Goal: Task Accomplishment & Management: Use online tool/utility

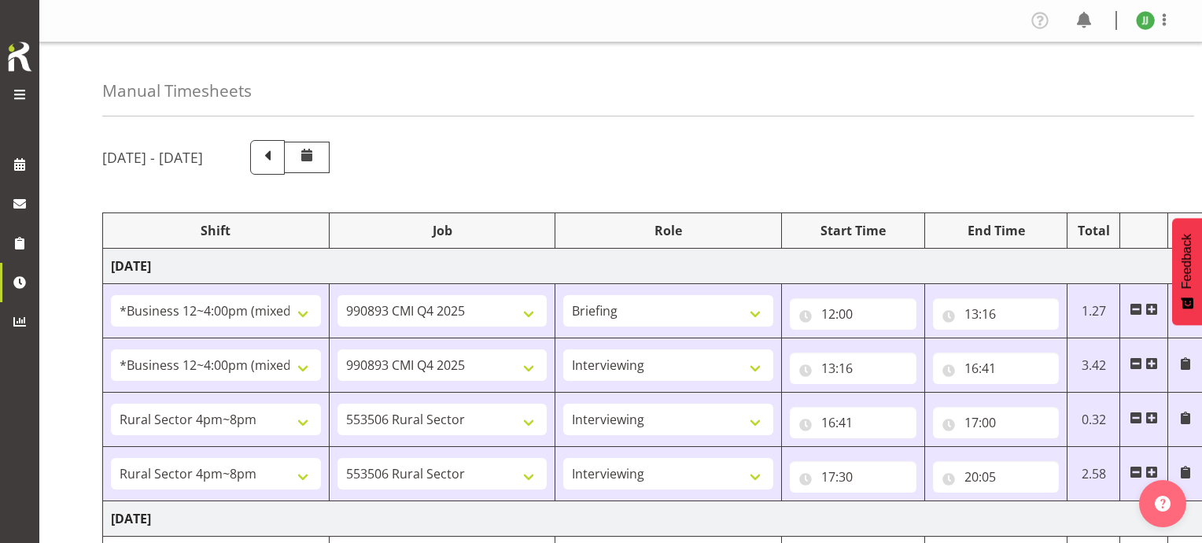
select select "81741"
select select "10575"
select select "81741"
select select "10575"
select select "47"
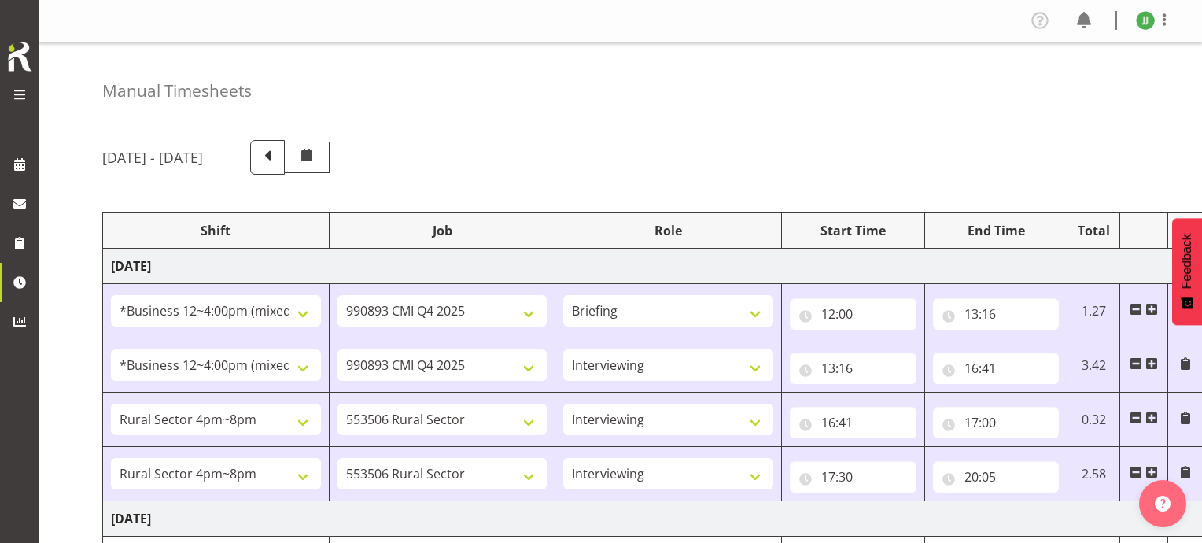
select select "81298"
select select "10587"
select select "47"
select select "81298"
select select "10587"
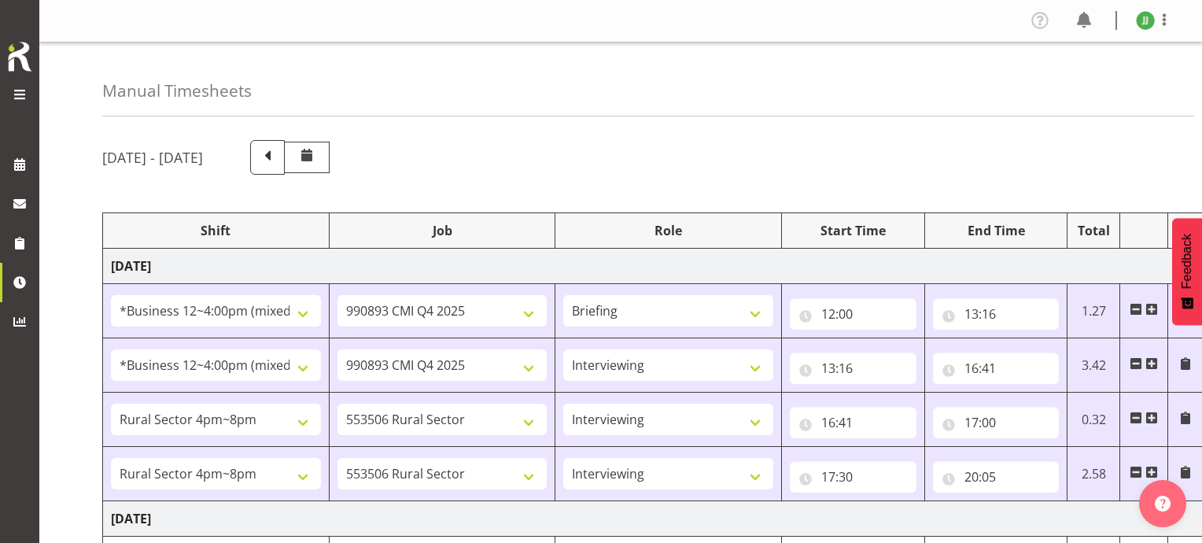
select select "47"
select select "81741"
select select "10587"
select select "47"
select select "81298"
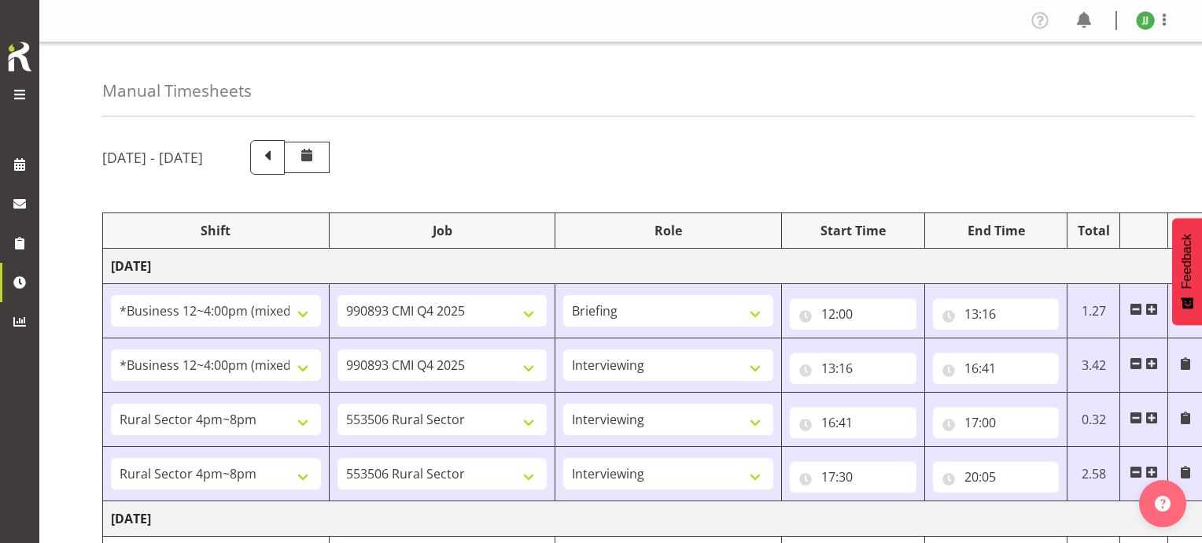
select select "10587"
select select "47"
select select "81741"
select select "10575"
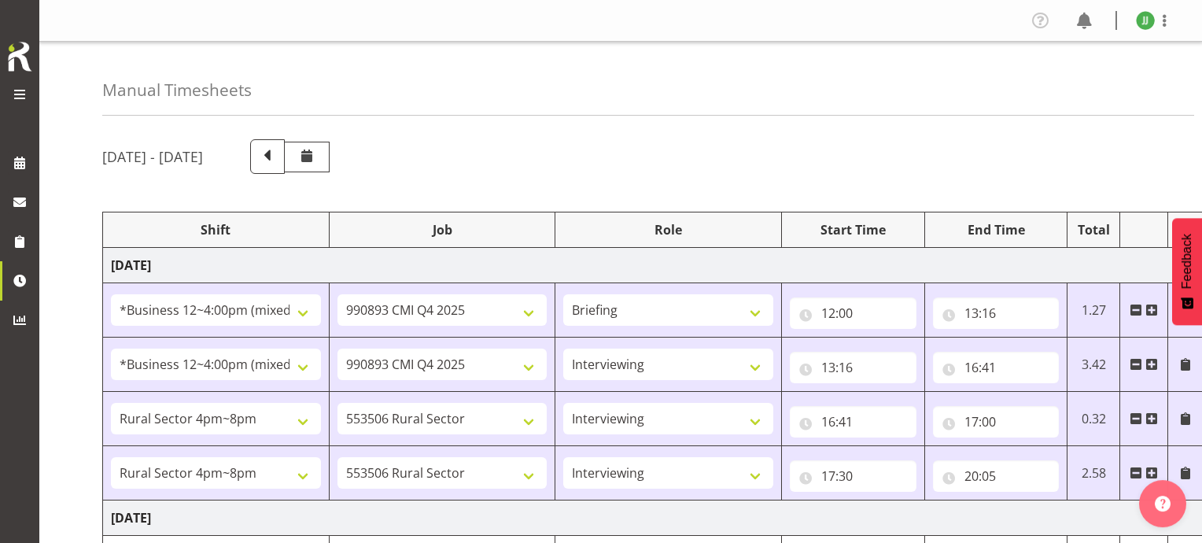
select select "81741"
select select "10575"
select select "47"
select select "81298"
select select "10587"
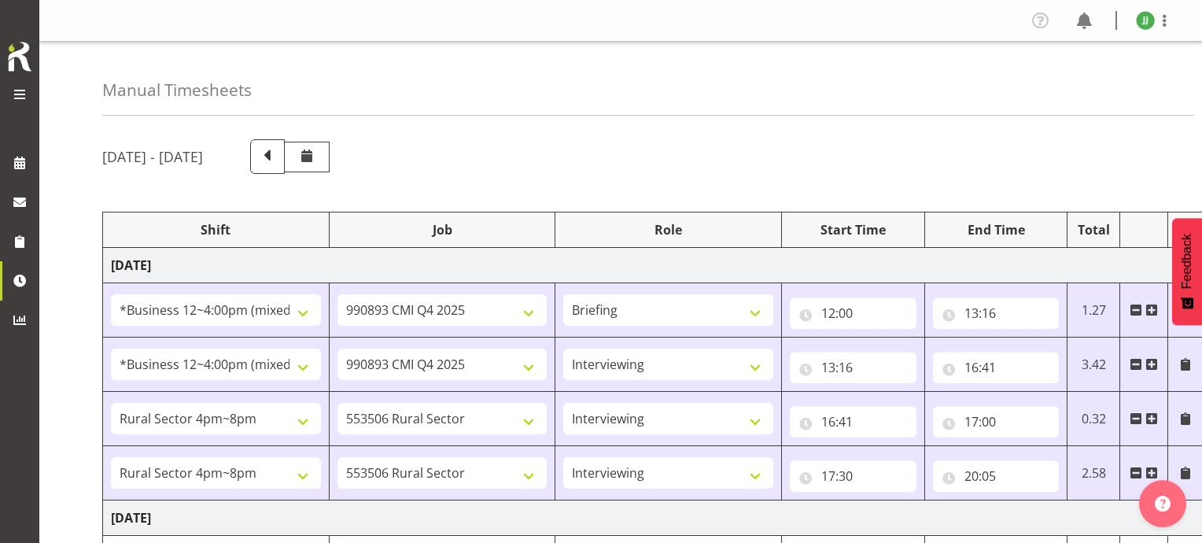
select select "47"
select select "81298"
select select "10587"
select select "47"
select select "81741"
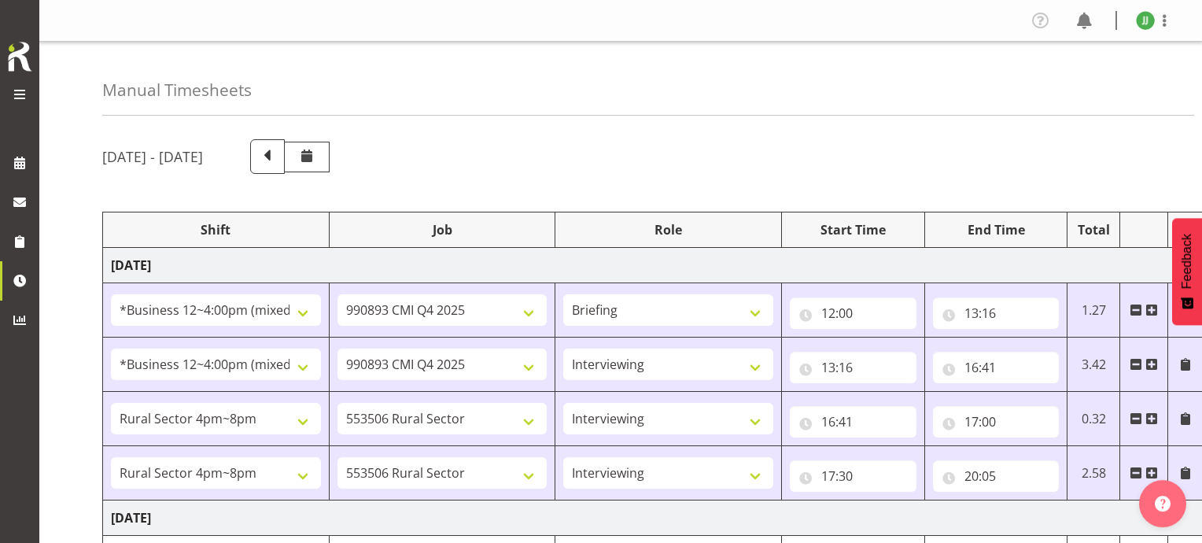
select select "10587"
select select "47"
select select "81298"
select select "10587"
select select "47"
